Goal: Navigation & Orientation: Find specific page/section

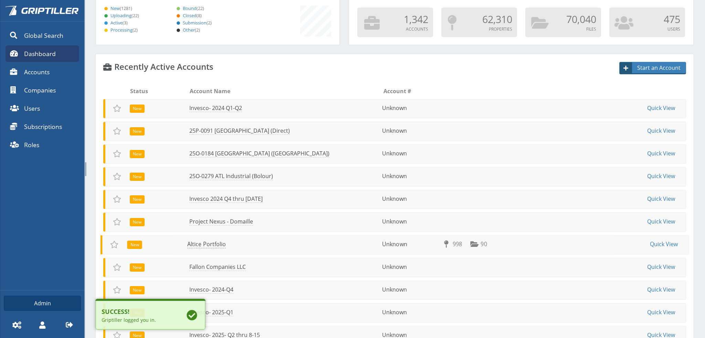
scroll to position [69, 0]
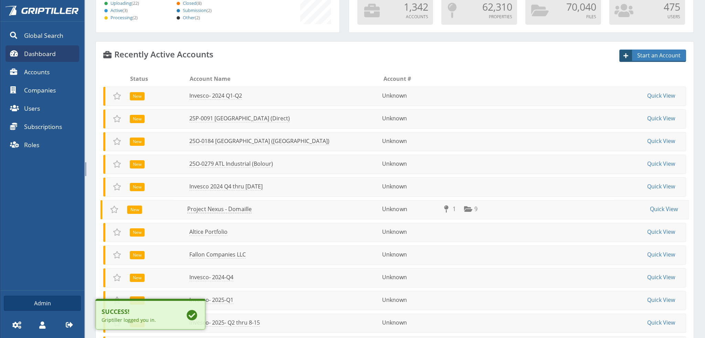
click at [219, 211] on link "Project Nexus - Domaille" at bounding box center [219, 209] width 64 height 8
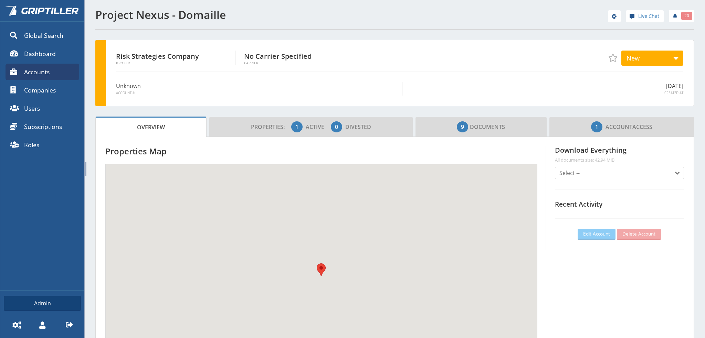
scroll to position [61, 209]
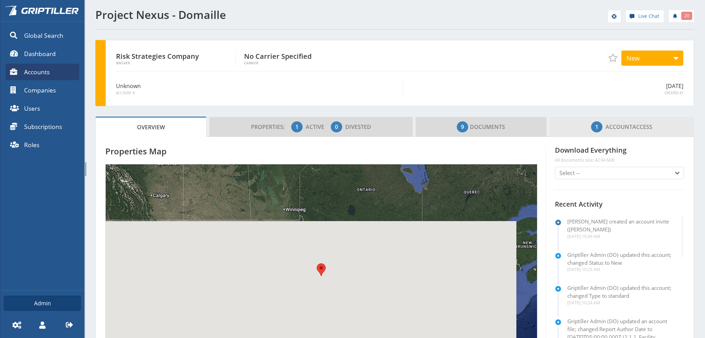
click at [629, 125] on span "1 Account Access" at bounding box center [621, 127] width 61 height 14
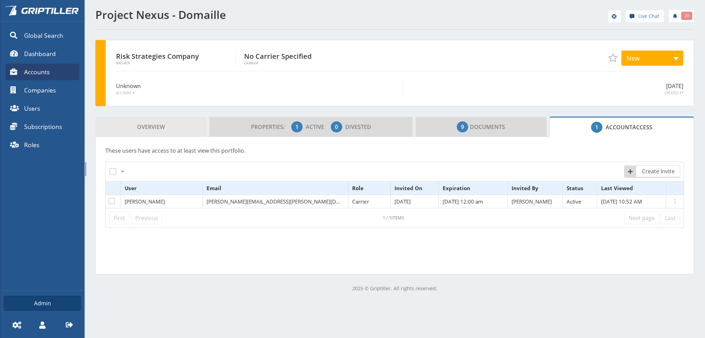
click at [137, 126] on span "Overview" at bounding box center [151, 127] width 28 height 14
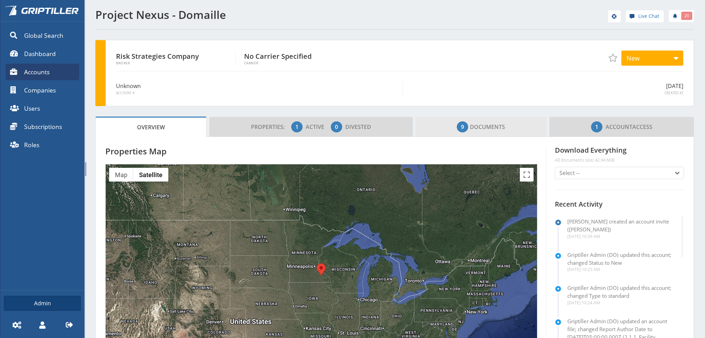
click at [487, 125] on span "9 Documents" at bounding box center [481, 127] width 48 height 14
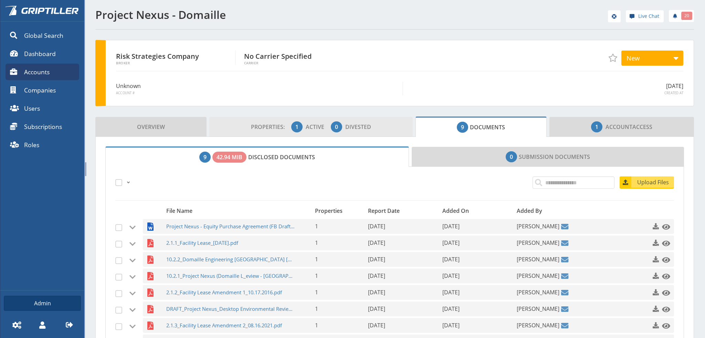
click at [263, 128] on span "Properties:" at bounding box center [270, 127] width 39 height 8
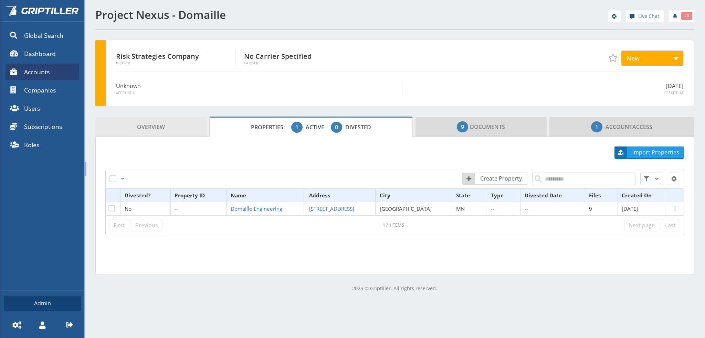
click at [175, 122] on link "Overview" at bounding box center [150, 127] width 111 height 20
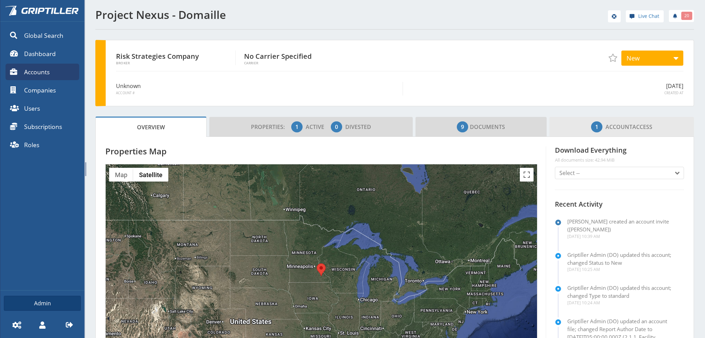
click at [619, 123] on span "Account" at bounding box center [618, 127] width 27 height 8
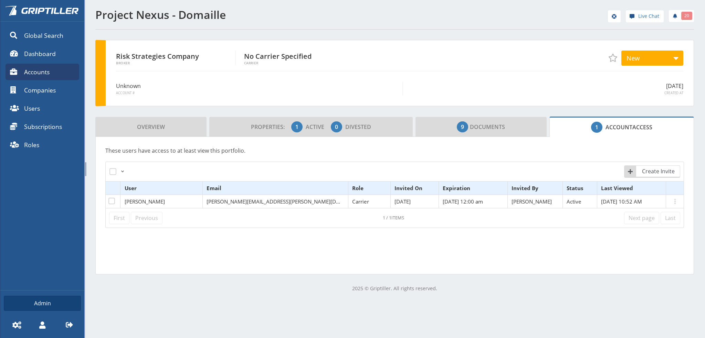
click at [70, 323] on icon at bounding box center [69, 325] width 7 height 6
